Goal: Find specific page/section: Find specific page/section

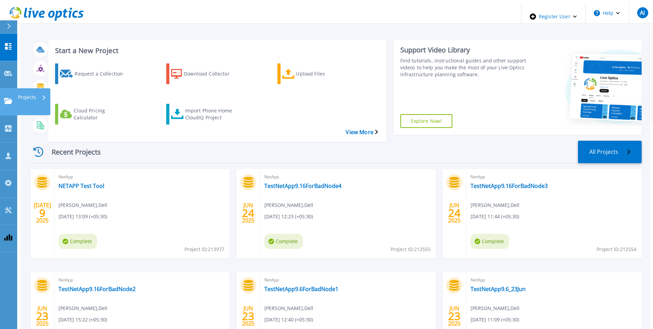
click at [4, 88] on link "Projects Projects" at bounding box center [8, 101] width 17 height 27
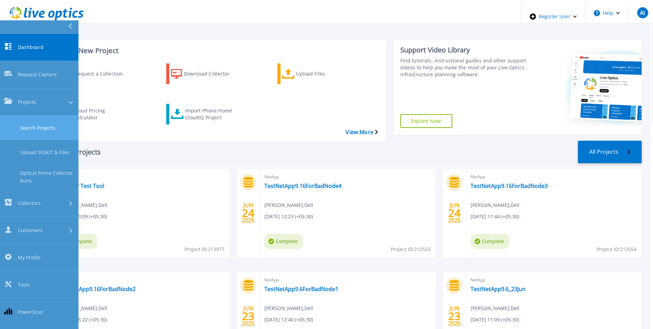
click at [47, 115] on link "Search Projects" at bounding box center [39, 127] width 79 height 24
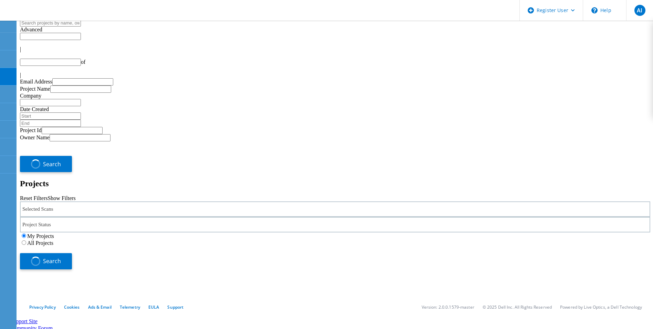
type input "1"
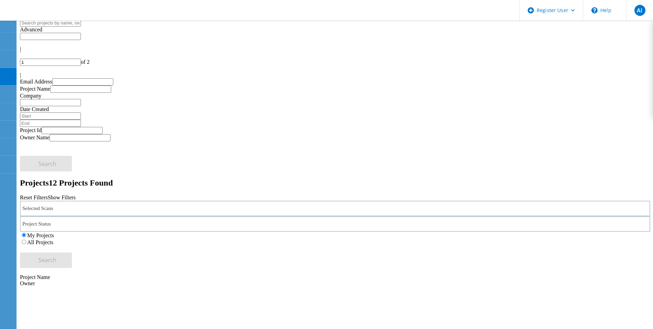
drag, startPoint x: 427, startPoint y: 97, endPoint x: 424, endPoint y: 92, distance: 7.0
click at [53, 239] on label "All Projects" at bounding box center [40, 242] width 26 height 6
click at [26, 239] on input "All Projects" at bounding box center [24, 241] width 4 height 4
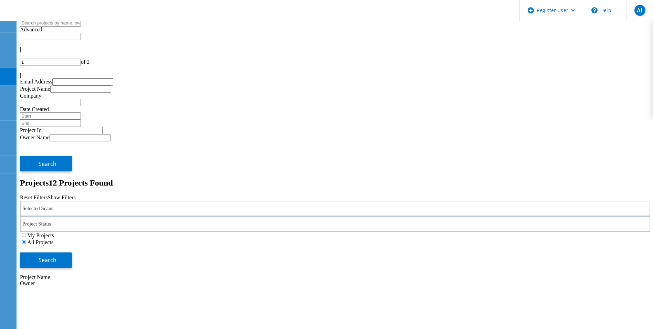
click at [81, 27] on input "text" at bounding box center [50, 22] width 61 height 7
click at [56, 256] on span "Search" at bounding box center [48, 260] width 18 height 8
click at [81, 27] on input "text" at bounding box center [50, 22] width 61 height 7
type input "isilon"
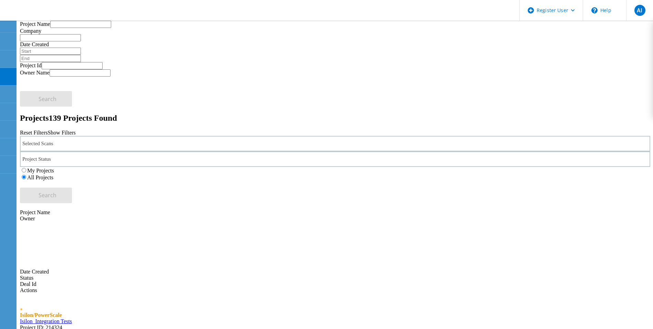
scroll to position [18, 0]
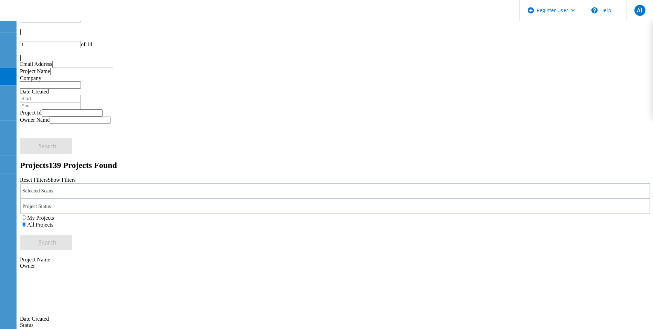
drag, startPoint x: 638, startPoint y: 34, endPoint x: 634, endPoint y: 36, distance: 4.6
click at [634, 48] on div at bounding box center [335, 51] width 631 height 6
type input "2"
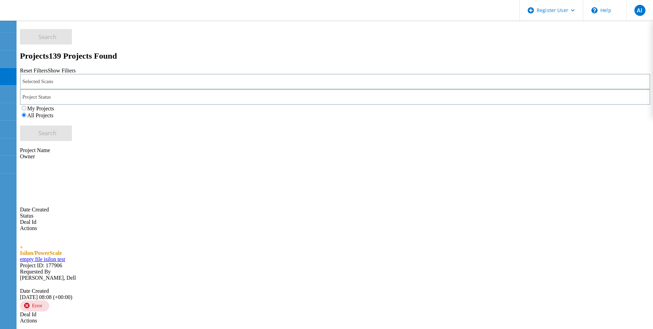
scroll to position [29, 0]
